Goal: Information Seeking & Learning: Understand process/instructions

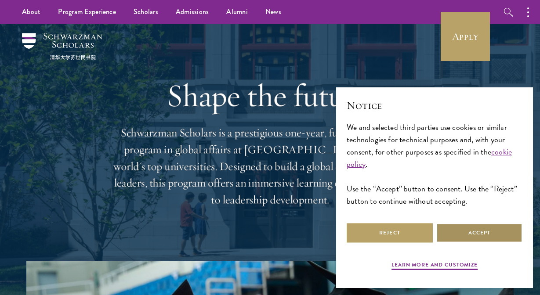
click at [469, 232] on button "Accept" at bounding box center [480, 233] width 86 height 20
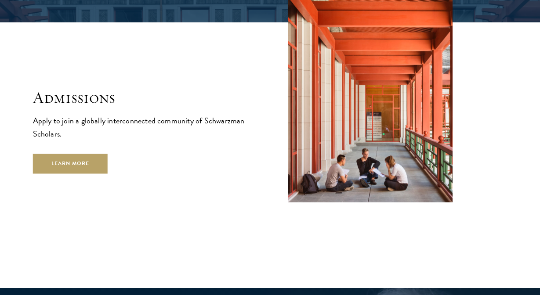
scroll to position [1348, 0]
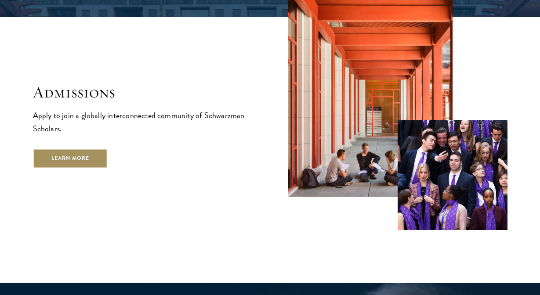
click at [76, 149] on link "Learn More" at bounding box center [70, 159] width 75 height 20
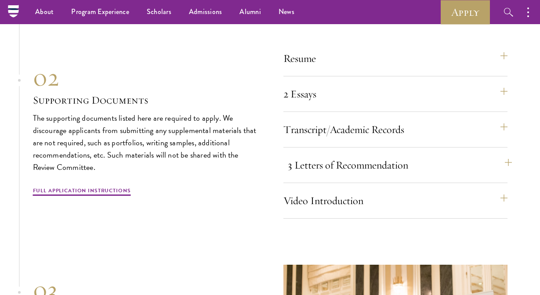
scroll to position [2876, 0]
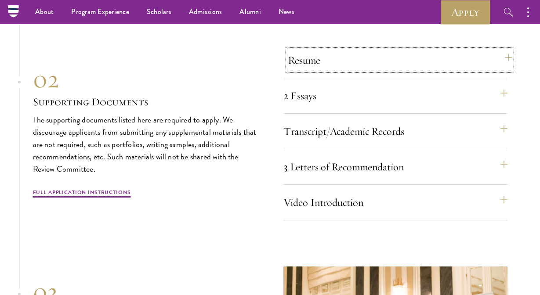
click at [369, 71] on button "Resume" at bounding box center [400, 60] width 224 height 21
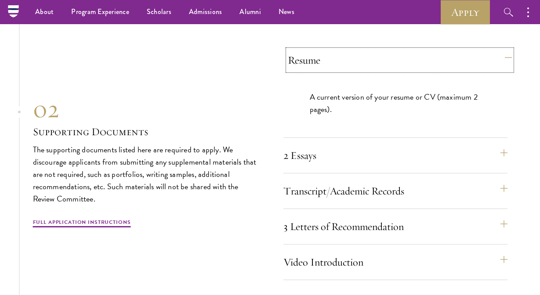
click at [369, 71] on button "Resume" at bounding box center [400, 60] width 224 height 21
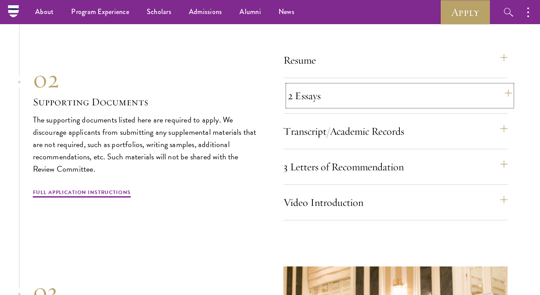
click at [367, 106] on button "2 Essays" at bounding box center [400, 95] width 224 height 21
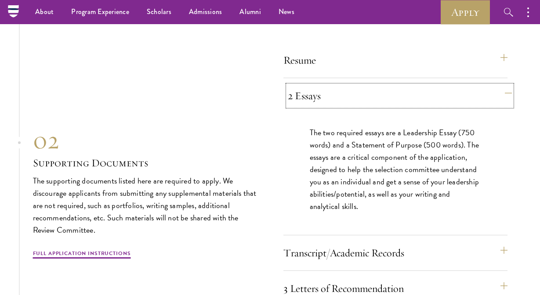
click at [367, 106] on button "2 Essays" at bounding box center [400, 95] width 224 height 21
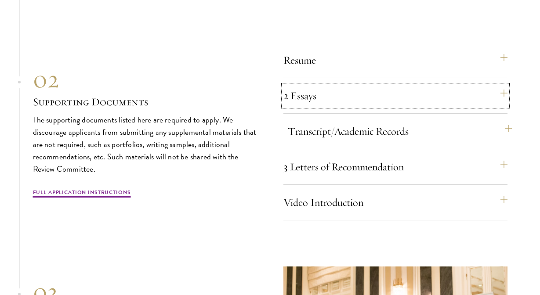
scroll to position [2906, 0]
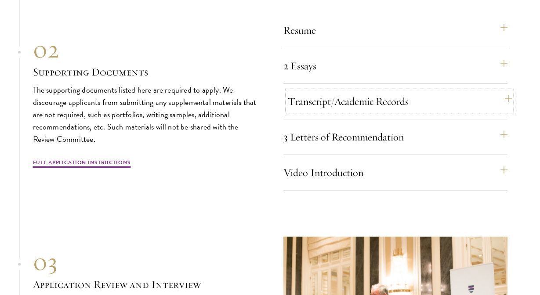
click at [362, 112] on button "Transcript/Academic Records" at bounding box center [400, 101] width 224 height 21
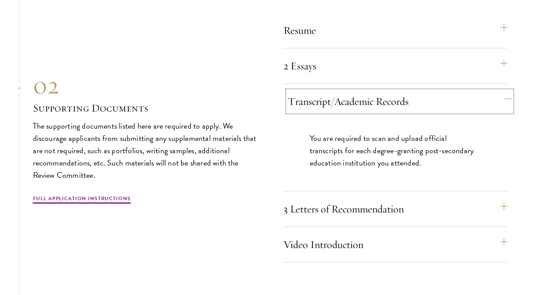
click at [362, 112] on button "Transcript/Academic Records" at bounding box center [400, 101] width 224 height 21
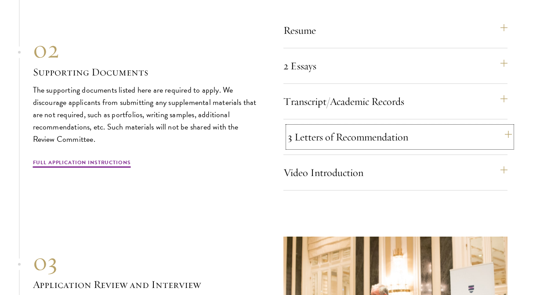
click at [364, 146] on button "3 Letters of Recommendation" at bounding box center [400, 137] width 224 height 21
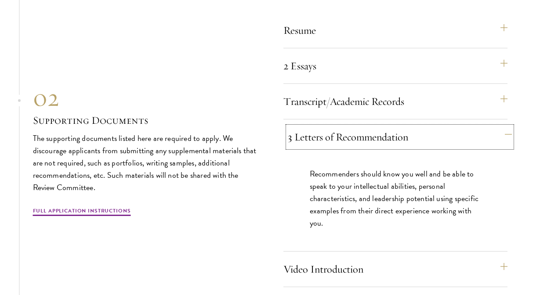
click at [364, 146] on button "3 Letters of Recommendation" at bounding box center [400, 137] width 224 height 21
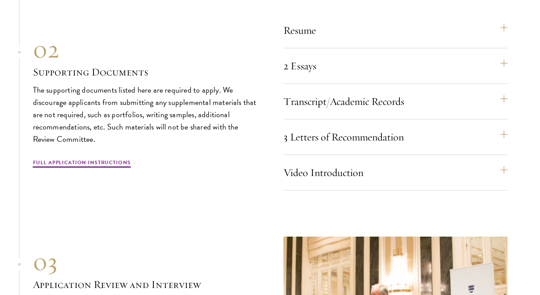
click at [362, 169] on div "Resume A current version of your resume or CV (maximum 2 pages). 2 Essays The t…" at bounding box center [396, 105] width 224 height 171
click at [364, 191] on div "Video Introduction Provide a short video self-introduction of no more than 1 mi…" at bounding box center [396, 176] width 224 height 29
click at [347, 175] on button "Video Introduction" at bounding box center [400, 172] width 224 height 21
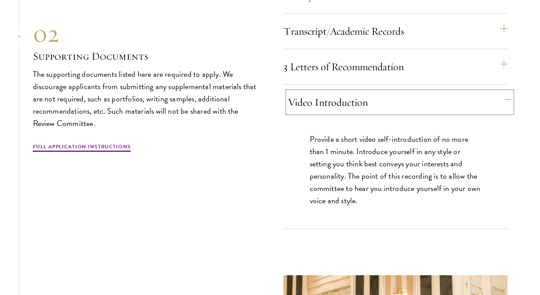
scroll to position [2977, 0]
click at [351, 113] on button "Video Introduction" at bounding box center [400, 101] width 224 height 21
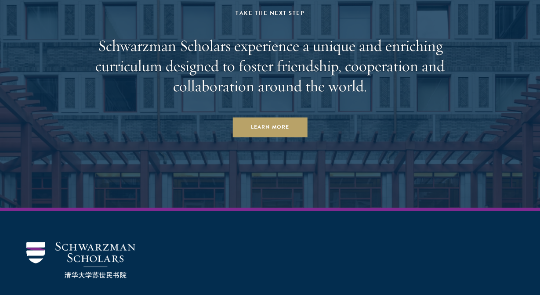
scroll to position [4400, 0]
